Goal: Task Accomplishment & Management: Use online tool/utility

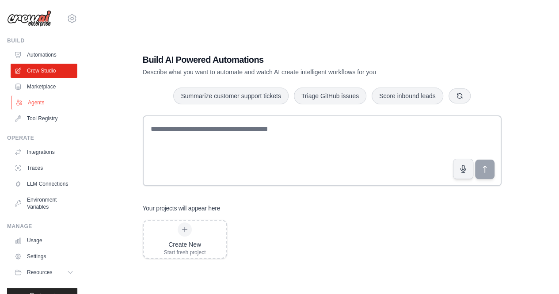
click at [30, 101] on link "Agents" at bounding box center [44, 102] width 67 height 14
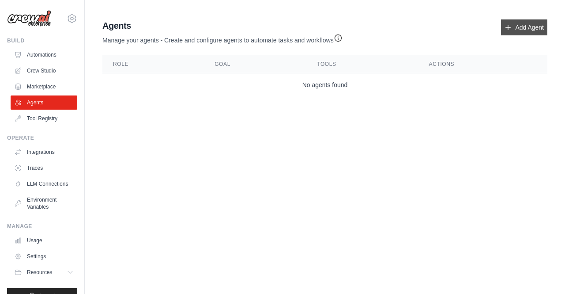
click at [528, 28] on link "Add Agent" at bounding box center [524, 27] width 46 height 16
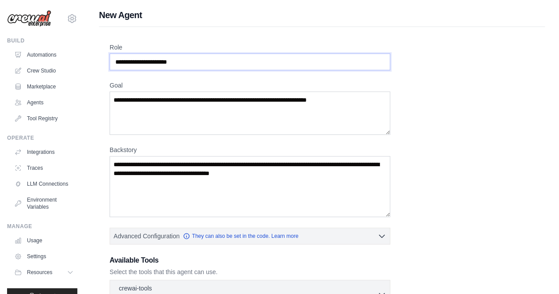
click at [351, 56] on input "Role" at bounding box center [250, 61] width 281 height 17
click at [489, 158] on div "Role Goal [GEOGRAPHIC_DATA] Advanced Configuration They can also be set in the …" at bounding box center [322, 238] width 425 height 391
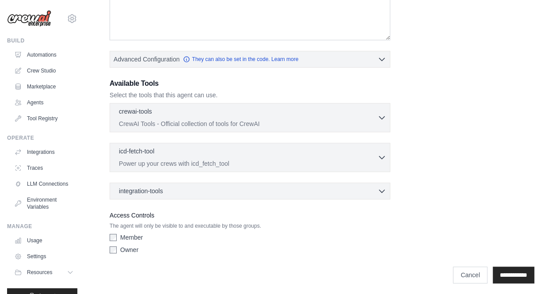
scroll to position [178, 0]
click at [53, 119] on link "Tool Registry" at bounding box center [44, 118] width 67 height 14
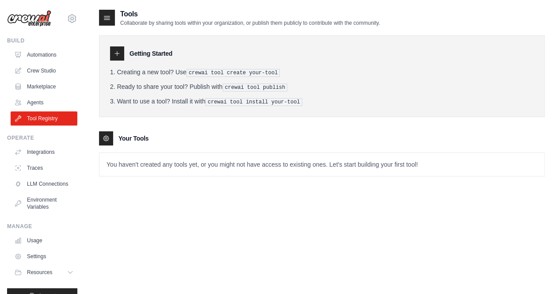
click at [194, 163] on p "You haven't created any tools yet, or you might not have access to existing one…" at bounding box center [321, 164] width 445 height 23
click at [177, 52] on div "Getting Started" at bounding box center [322, 53] width 424 height 14
click at [114, 52] on icon at bounding box center [117, 53] width 7 height 7
click at [117, 53] on icon at bounding box center [117, 53] width 7 height 7
click at [109, 137] on icon at bounding box center [105, 138] width 5 height 5
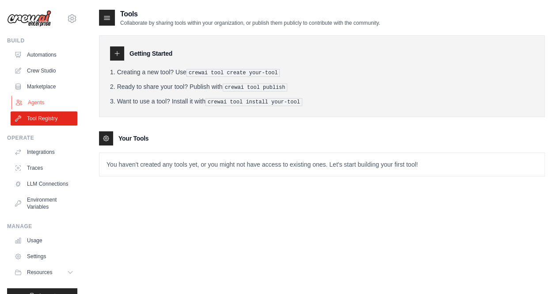
click at [45, 100] on link "Agents" at bounding box center [44, 102] width 67 height 14
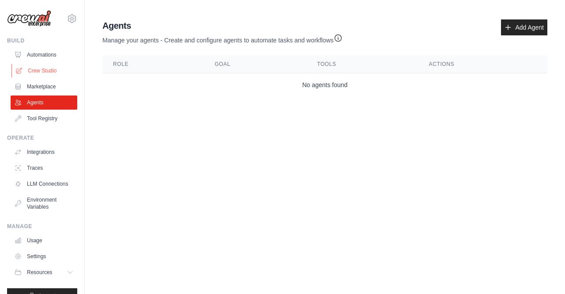
click at [49, 77] on link "Crew Studio" at bounding box center [44, 71] width 67 height 14
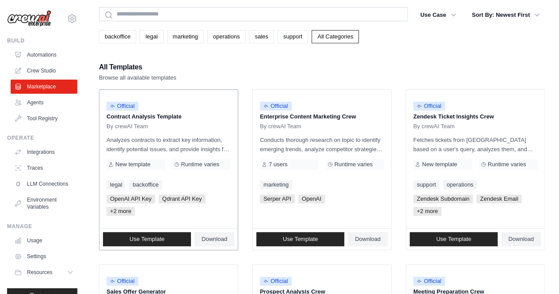
scroll to position [44, 0]
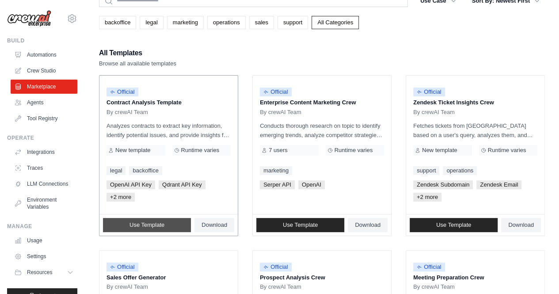
click at [157, 221] on span "Use Template" at bounding box center [146, 224] width 35 height 7
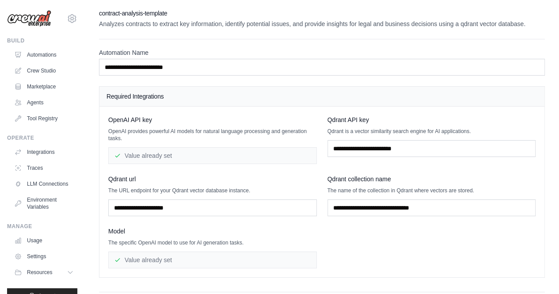
scroll to position [55, 0]
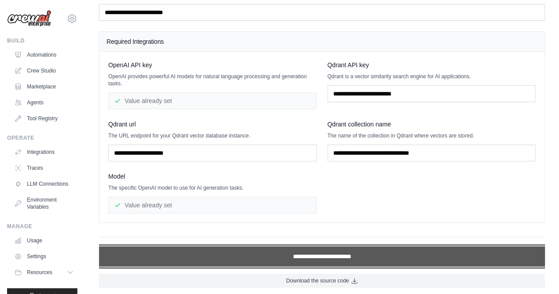
click at [372, 258] on input "**********" at bounding box center [322, 256] width 446 height 20
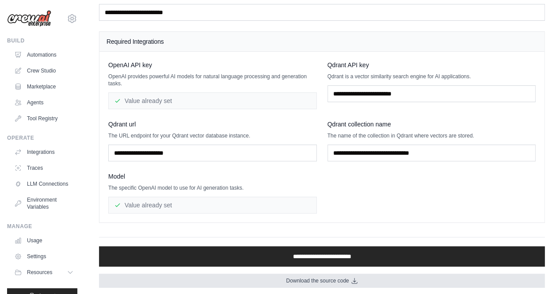
click at [303, 278] on span "Download the source code" at bounding box center [317, 280] width 63 height 7
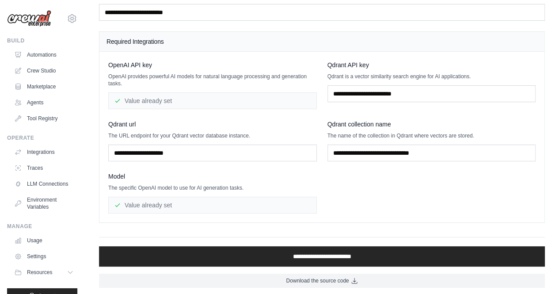
scroll to position [0, 0]
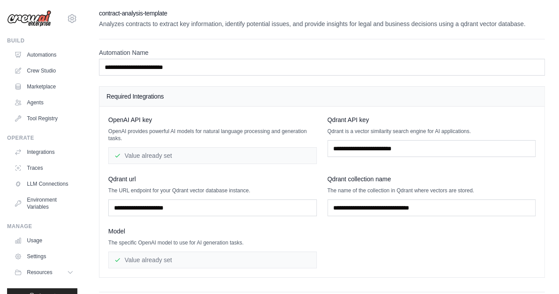
click at [52, 20] on div "vinaypeddineni21@gmail.com Settings" at bounding box center [42, 14] width 70 height 28
click at [43, 21] on img at bounding box center [29, 18] width 44 height 17
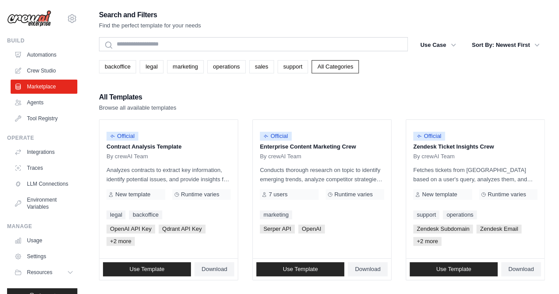
scroll to position [44, 0]
